Goal: Transaction & Acquisition: Purchase product/service

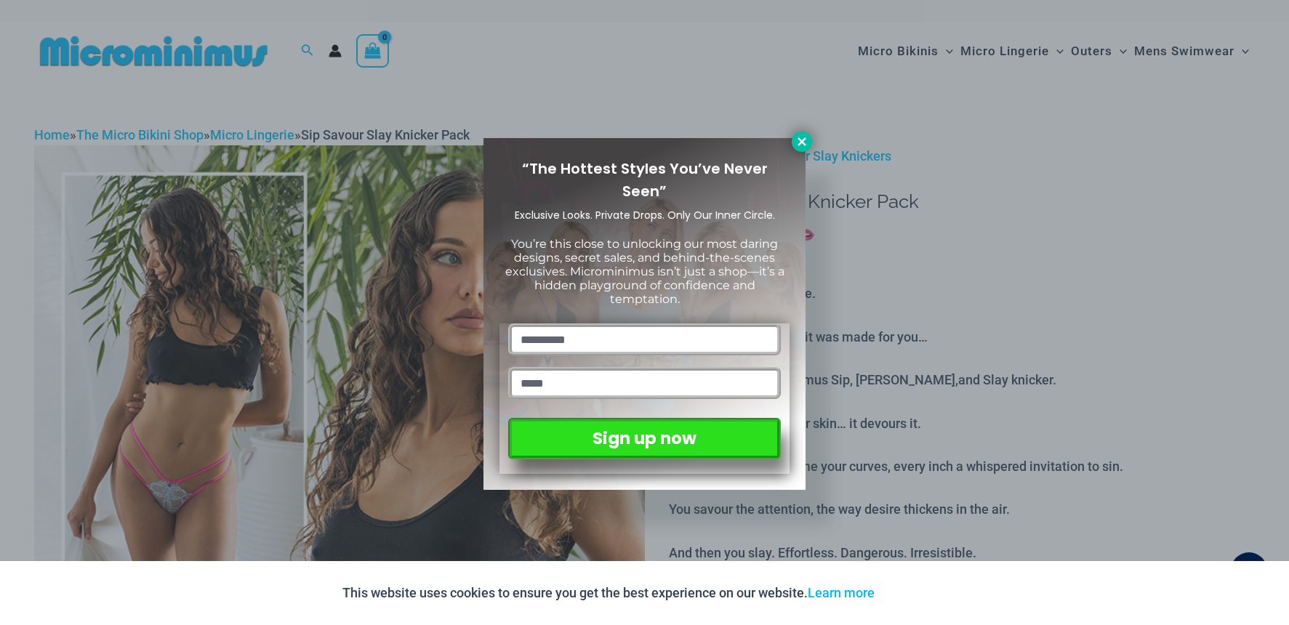
click at [802, 142] on icon at bounding box center [801, 141] width 8 height 8
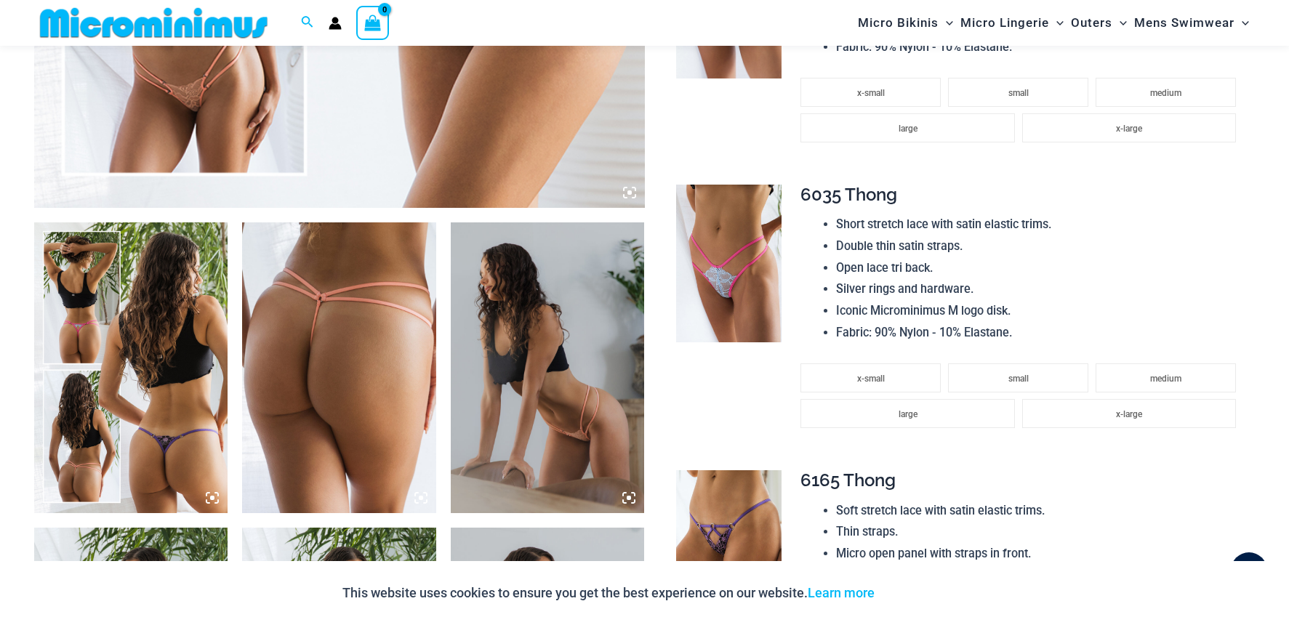
scroll to position [857, 0]
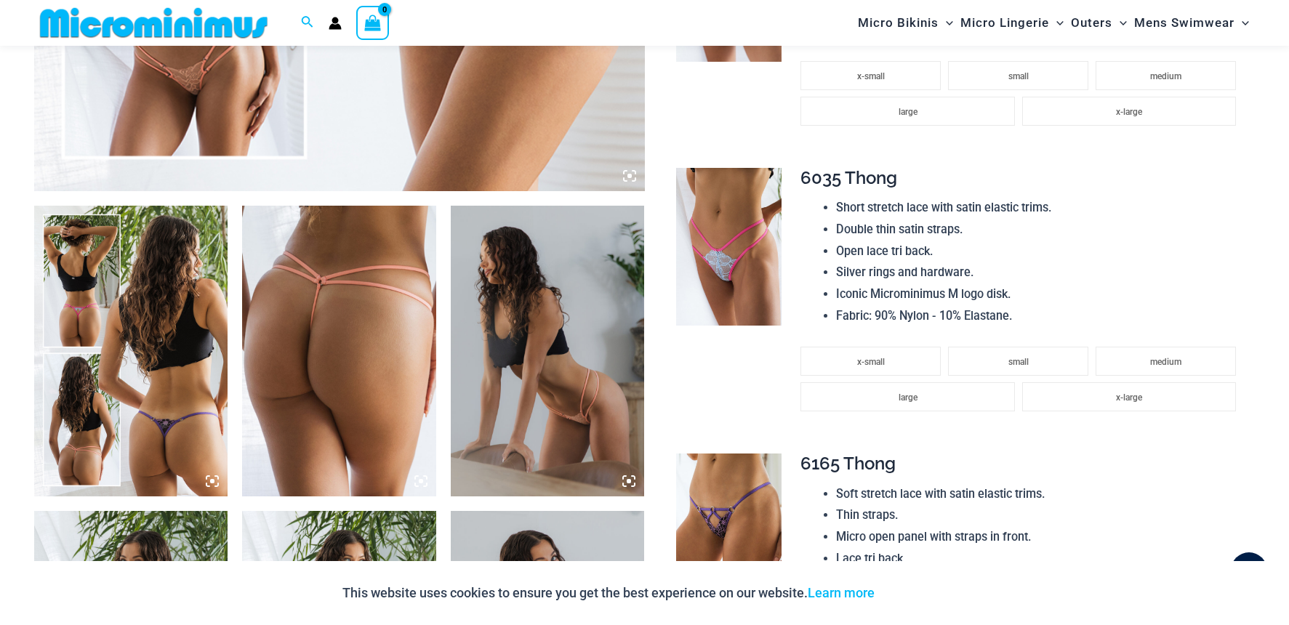
click at [116, 366] on img at bounding box center [131, 351] width 194 height 291
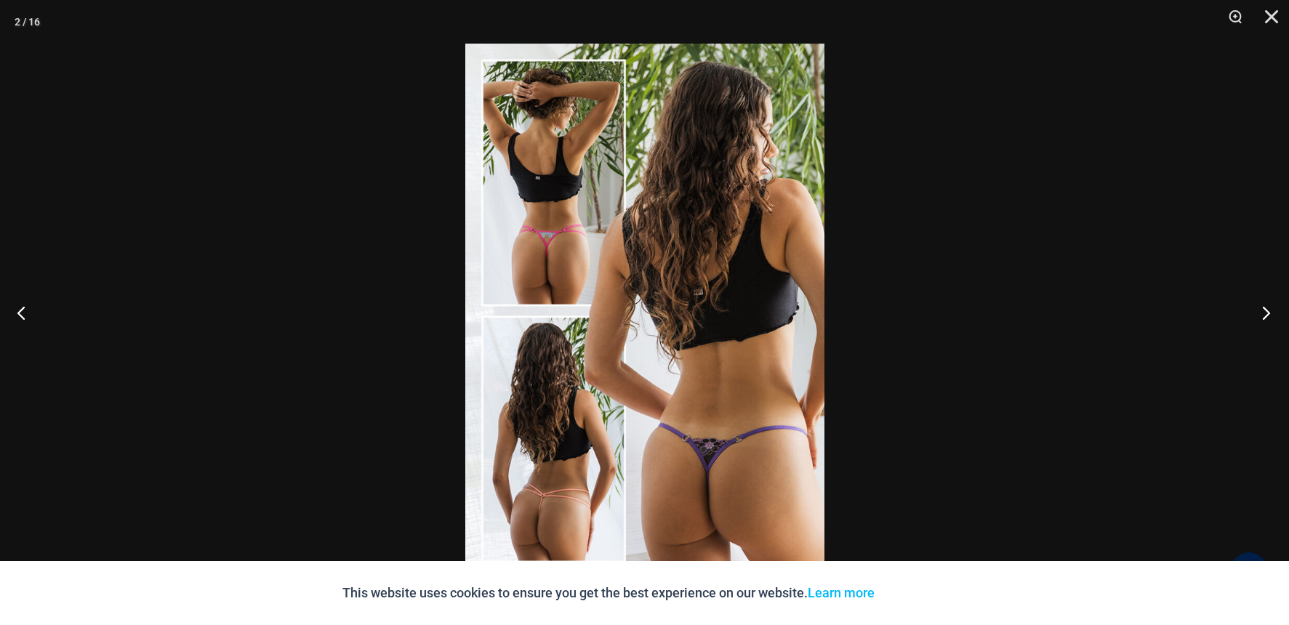
click at [1263, 313] on button "Next" at bounding box center [1261, 312] width 55 height 73
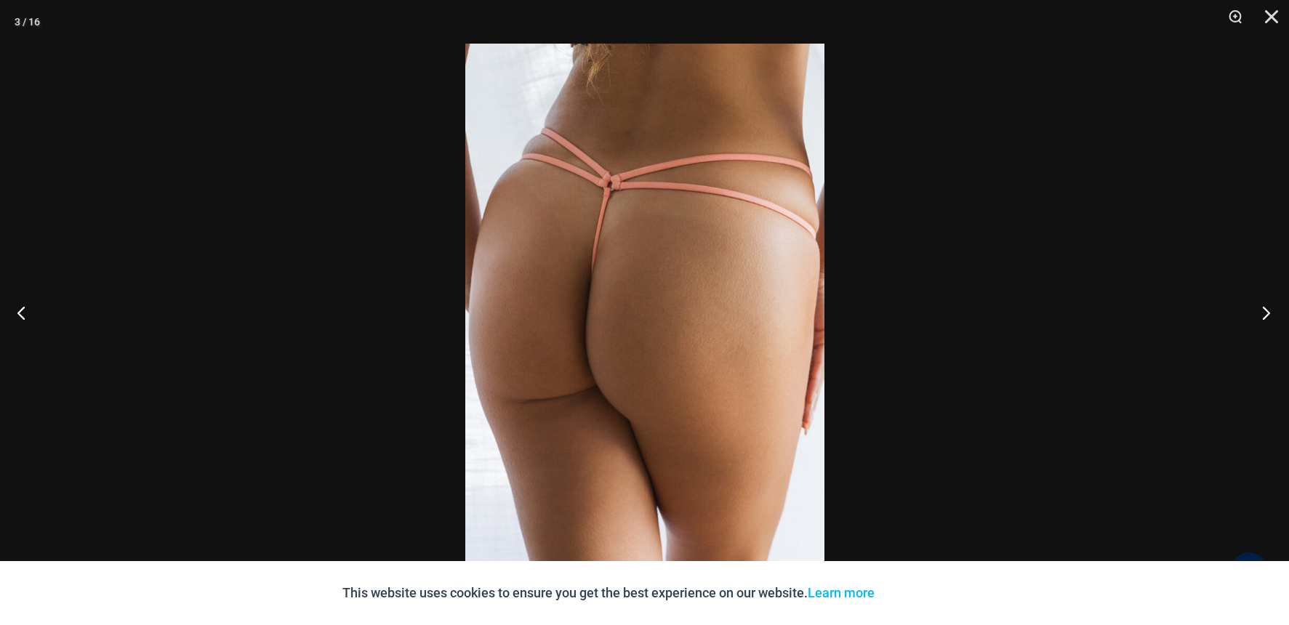
click at [1263, 313] on button "Next" at bounding box center [1261, 312] width 55 height 73
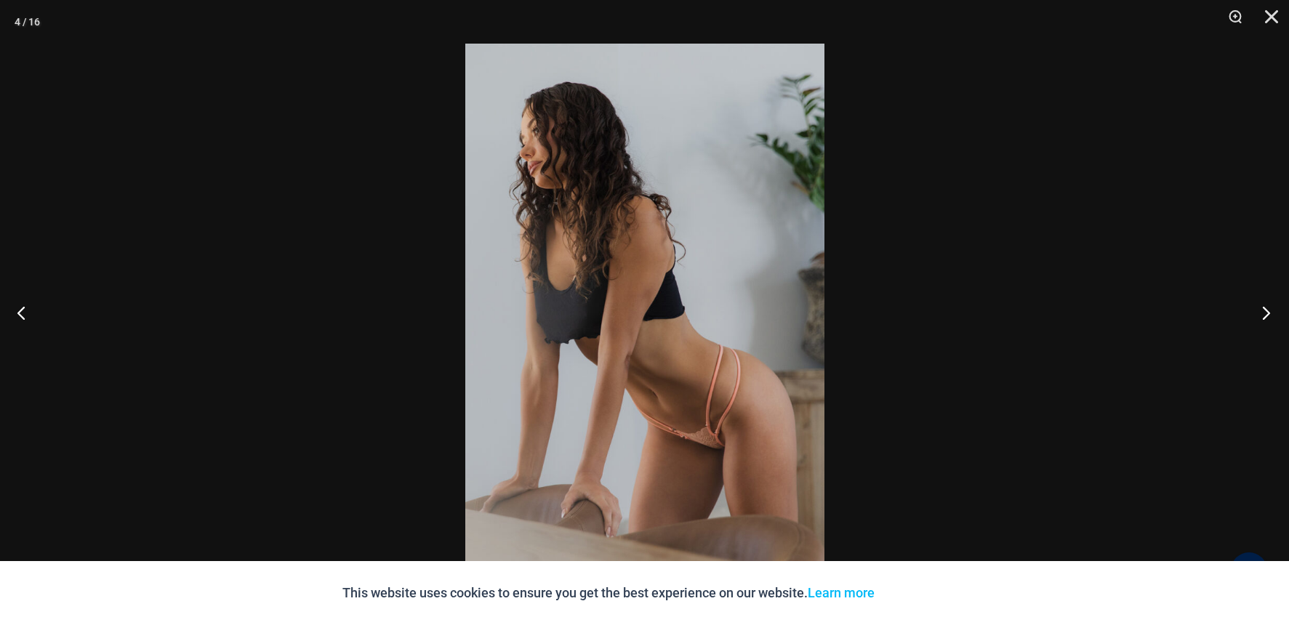
click at [1263, 313] on button "Next" at bounding box center [1261, 312] width 55 height 73
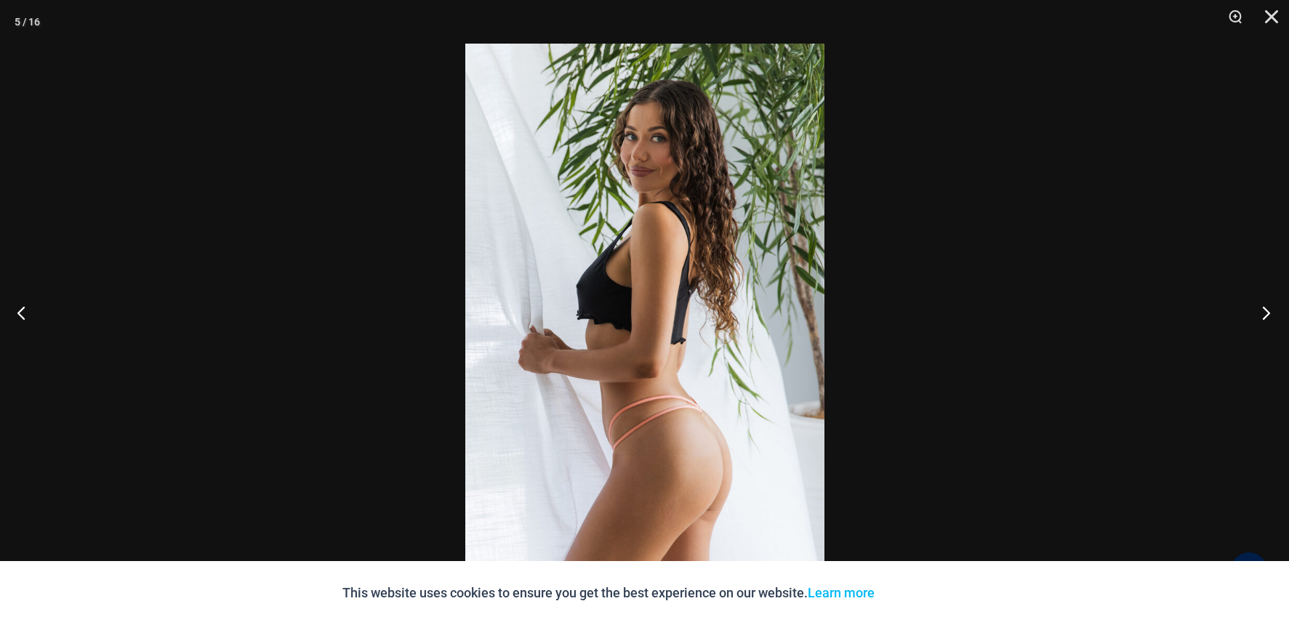
click at [1263, 313] on button "Next" at bounding box center [1261, 312] width 55 height 73
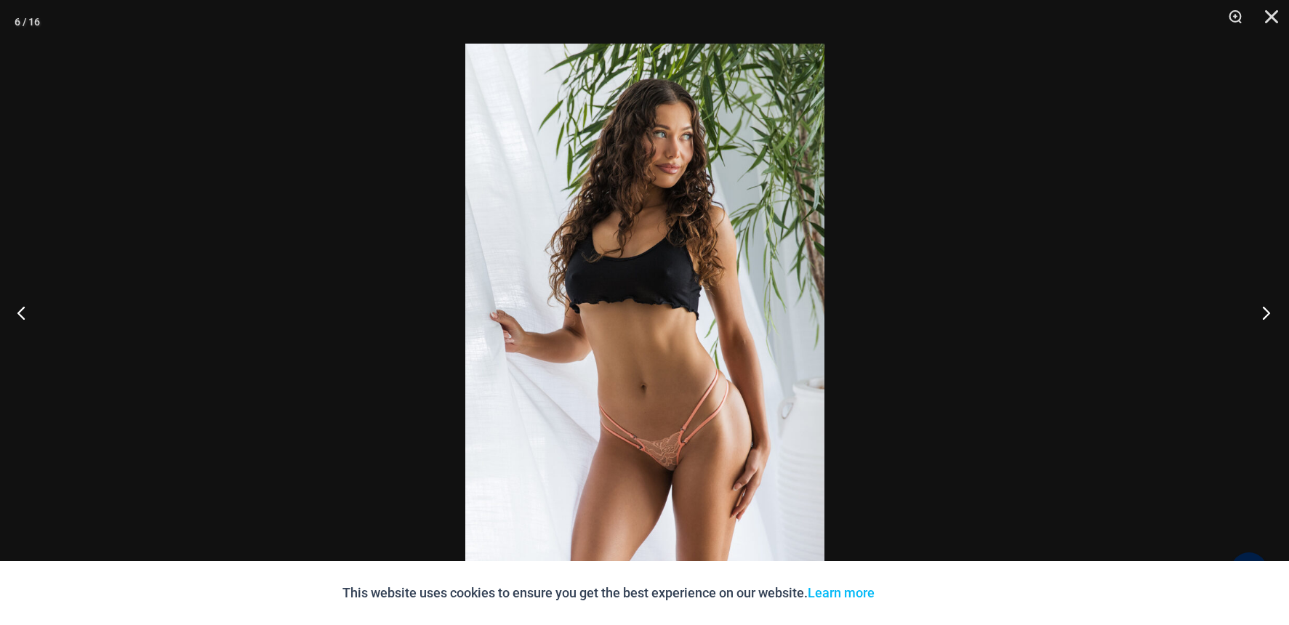
click at [1263, 313] on button "Next" at bounding box center [1261, 312] width 55 height 73
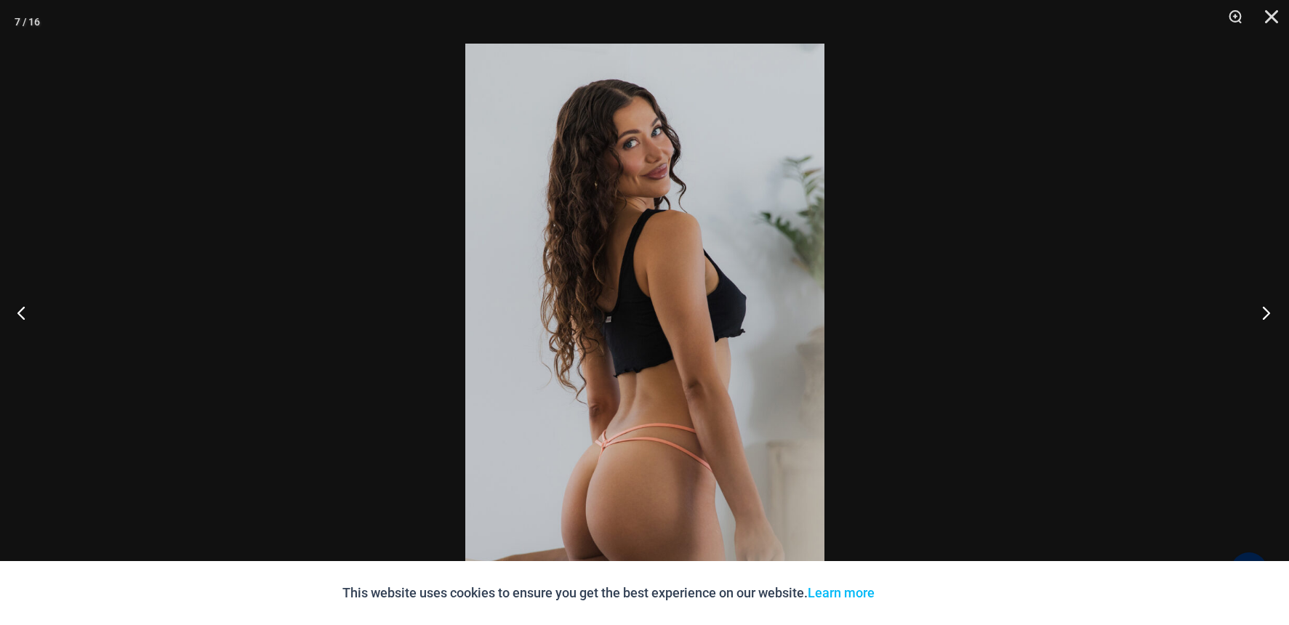
click at [1263, 313] on button "Next" at bounding box center [1261, 312] width 55 height 73
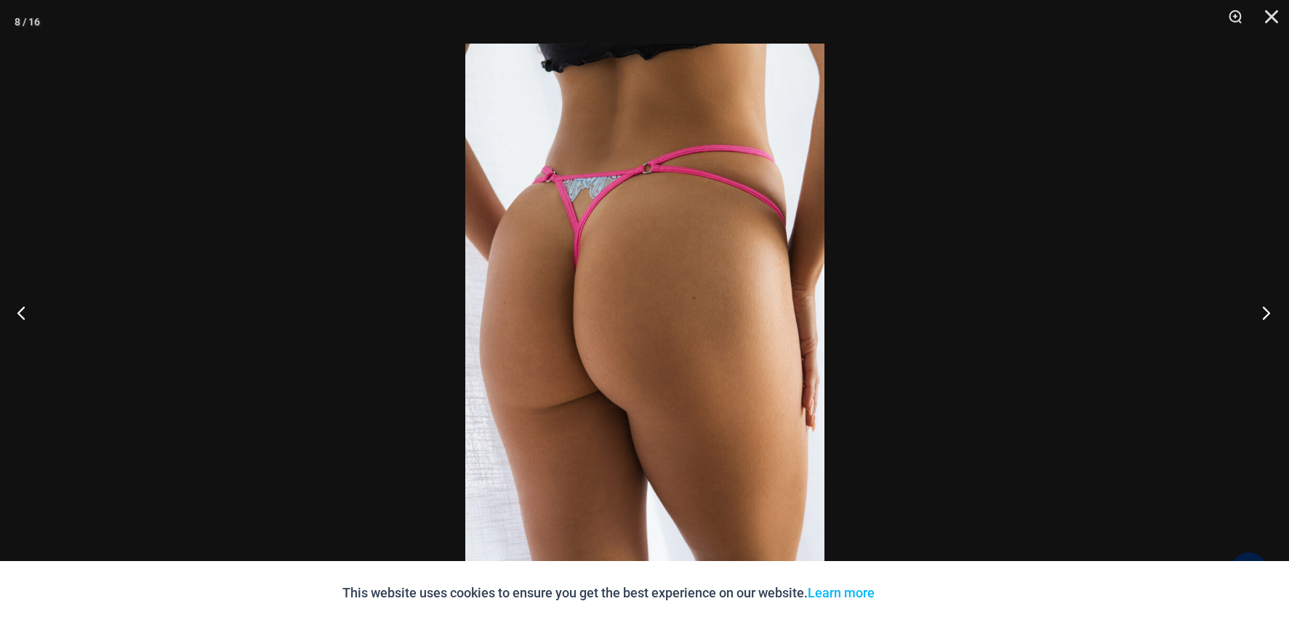
click at [1263, 313] on button "Next" at bounding box center [1261, 312] width 55 height 73
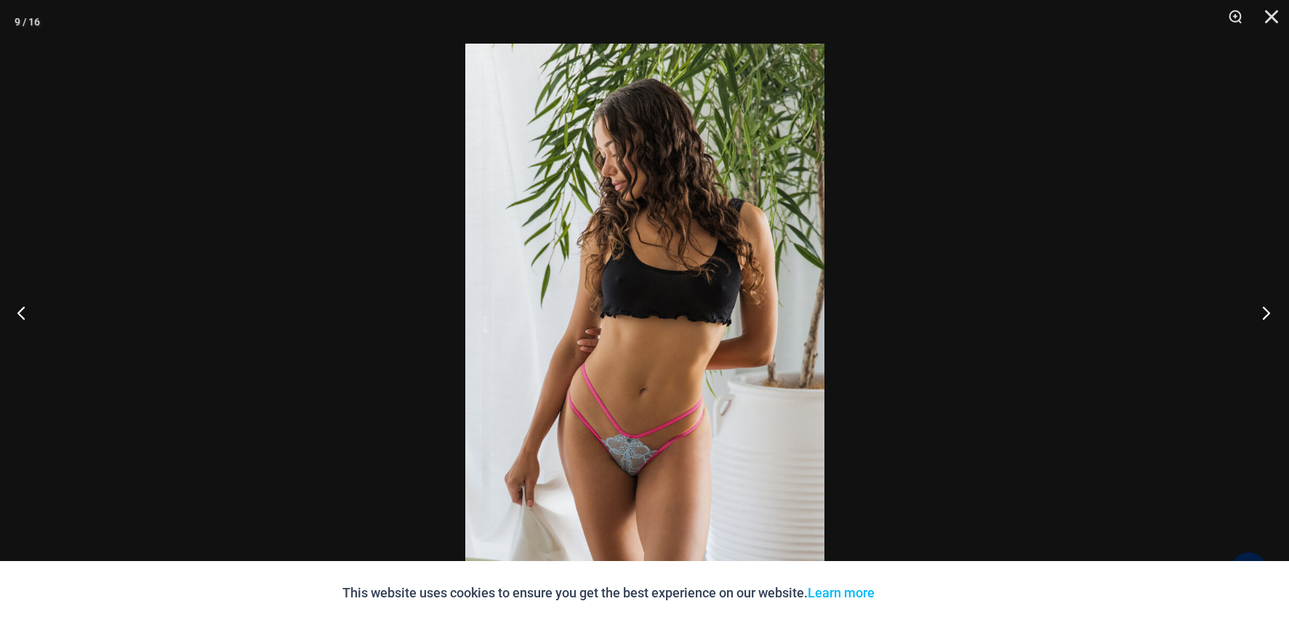
click at [1263, 313] on button "Next" at bounding box center [1261, 312] width 55 height 73
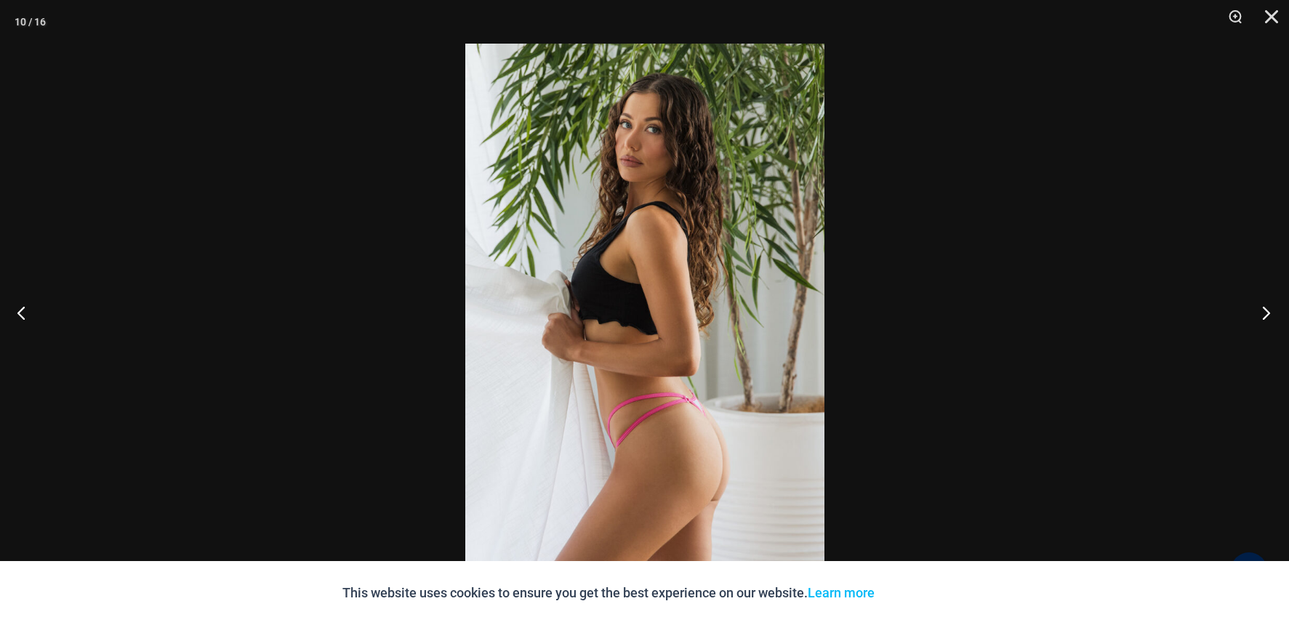
click at [1263, 313] on button "Next" at bounding box center [1261, 312] width 55 height 73
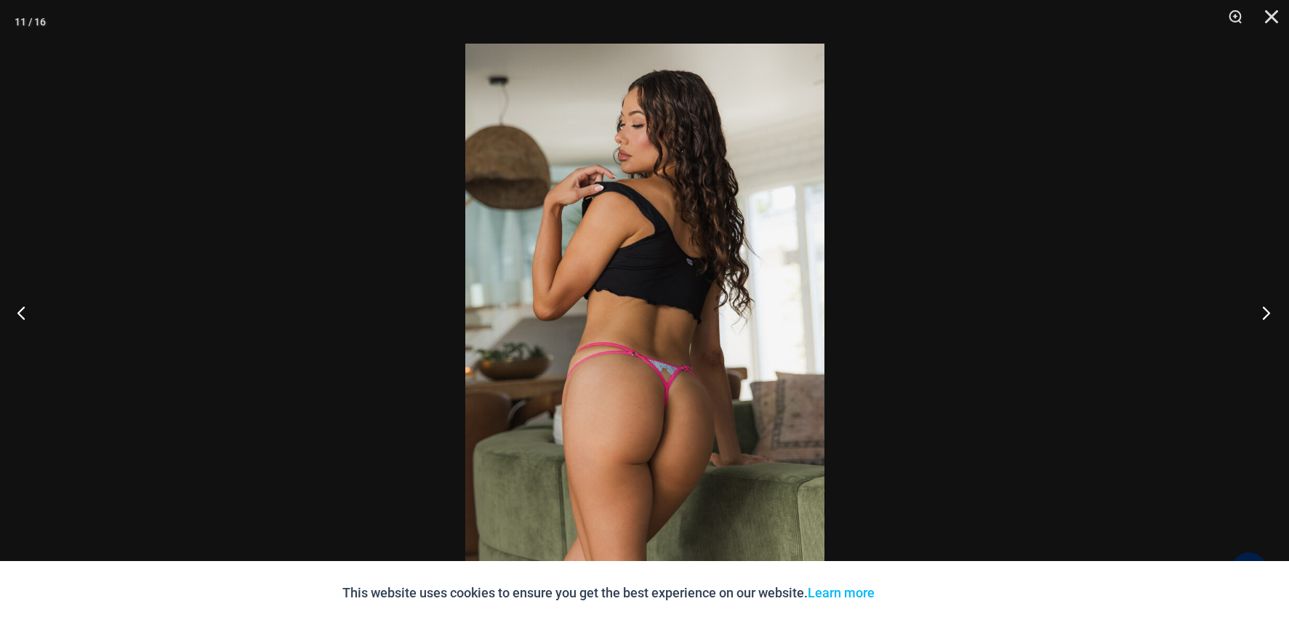
click at [1263, 313] on button "Next" at bounding box center [1261, 312] width 55 height 73
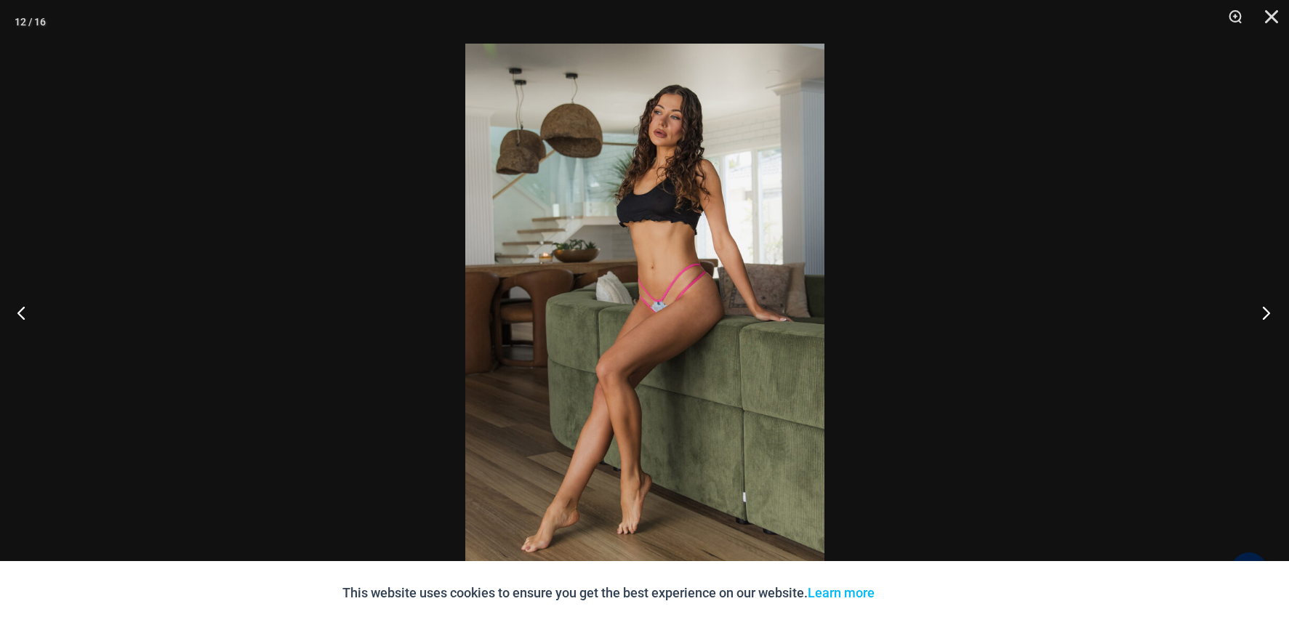
click at [1263, 313] on button "Next" at bounding box center [1261, 312] width 55 height 73
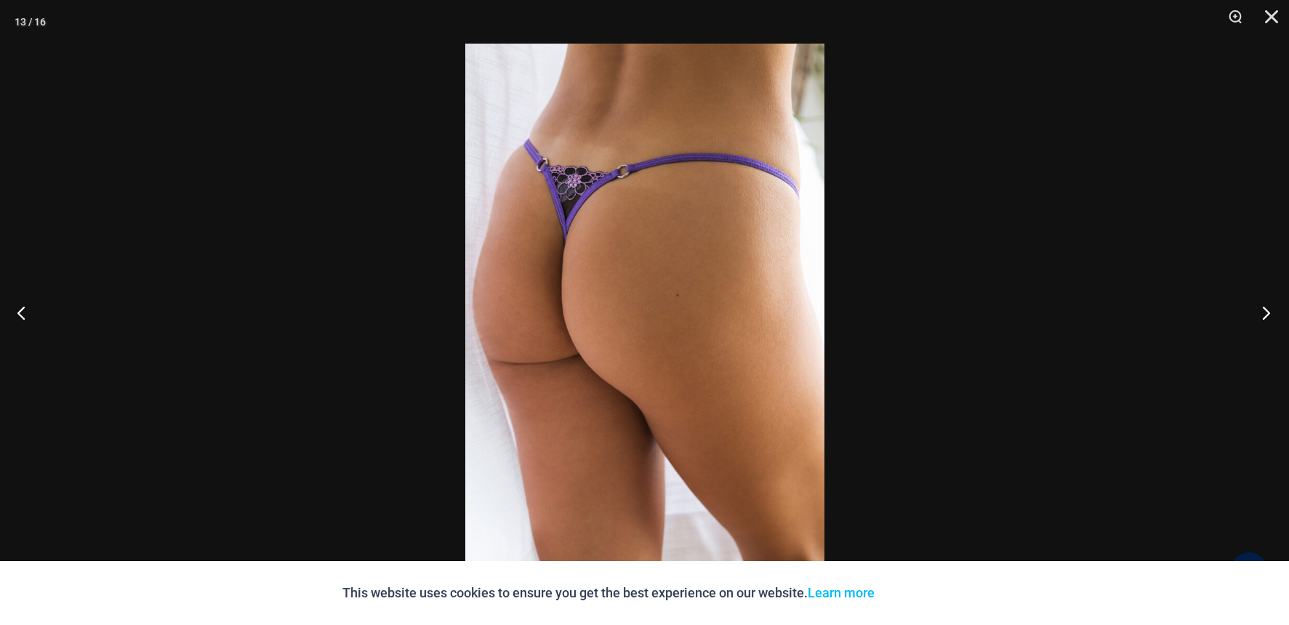
click at [1263, 313] on button "Next" at bounding box center [1261, 312] width 55 height 73
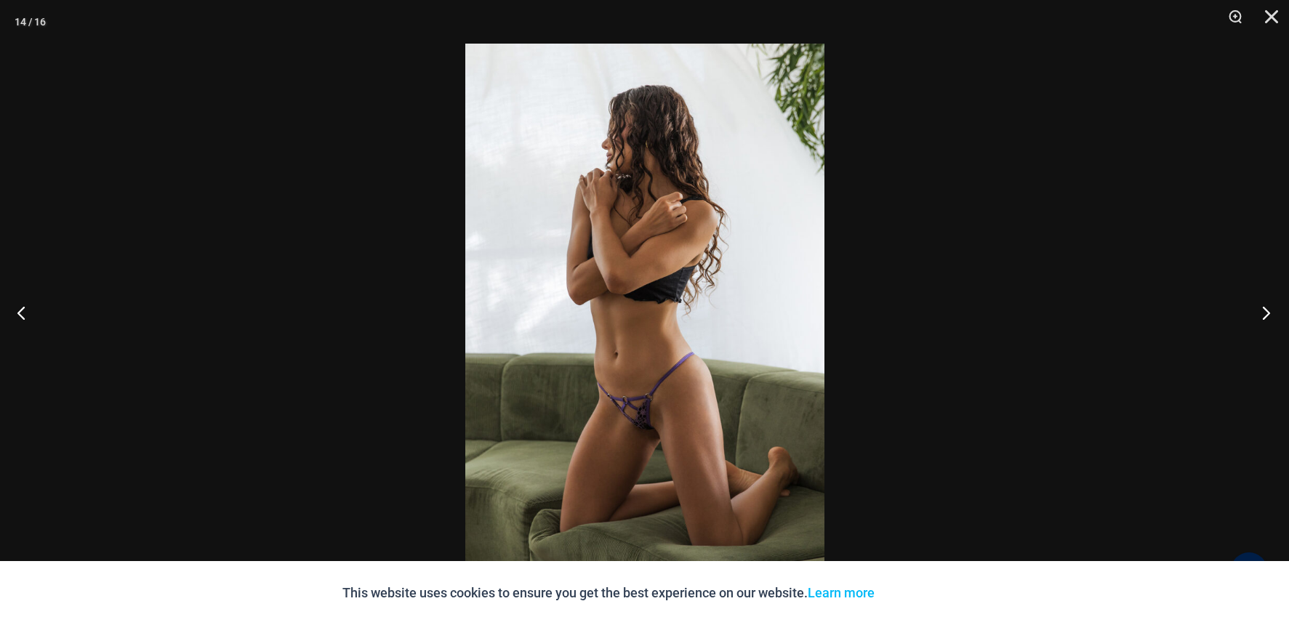
click at [1263, 313] on button "Next" at bounding box center [1261, 312] width 55 height 73
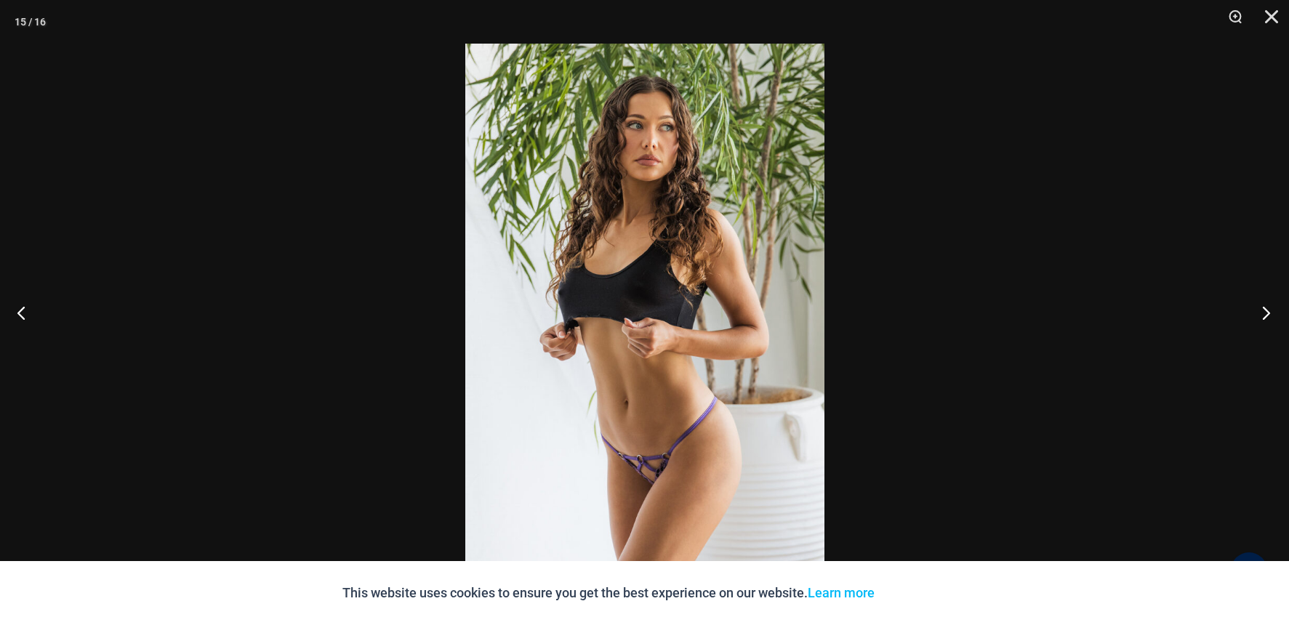
click at [1263, 313] on button "Next" at bounding box center [1261, 312] width 55 height 73
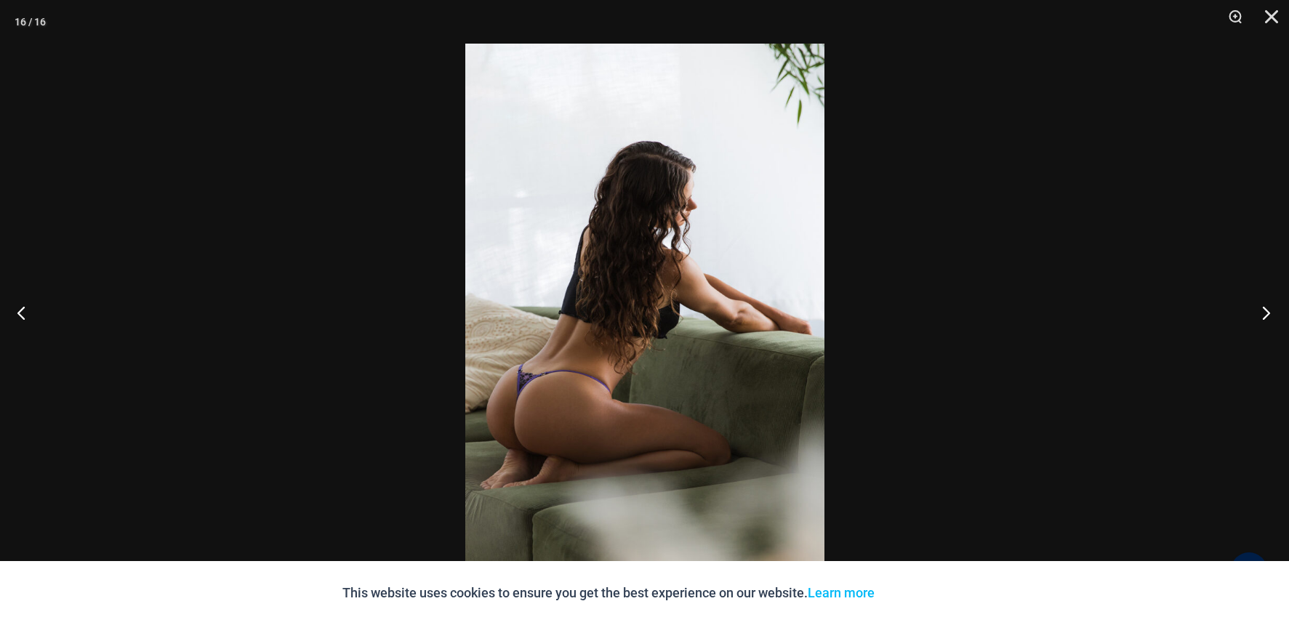
click at [1263, 313] on button "Next" at bounding box center [1261, 312] width 55 height 73
